Goal: Task Accomplishment & Management: Manage account settings

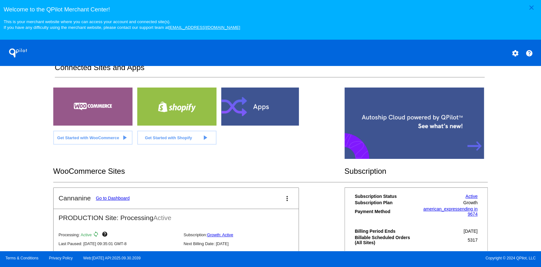
scroll to position [160, 0]
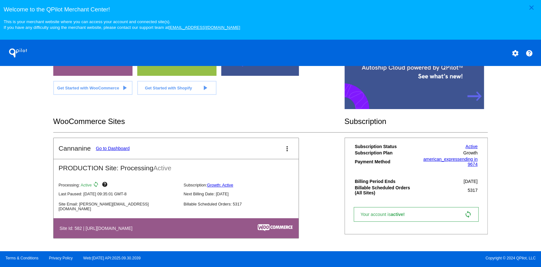
click at [127, 147] on link "Go to Dashboard" at bounding box center [113, 148] width 34 height 5
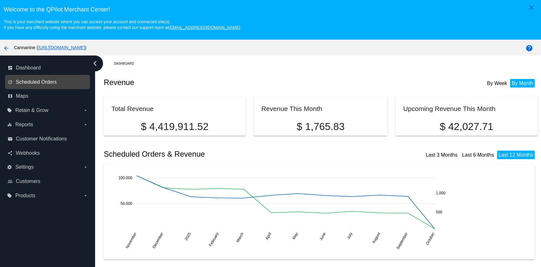
click at [53, 85] on span "Scheduled Orders" at bounding box center [36, 82] width 41 height 6
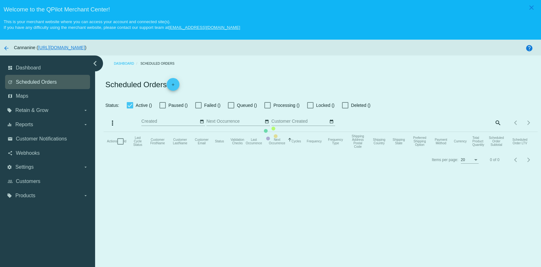
checkbox input "true"
